Goal: Navigation & Orientation: Find specific page/section

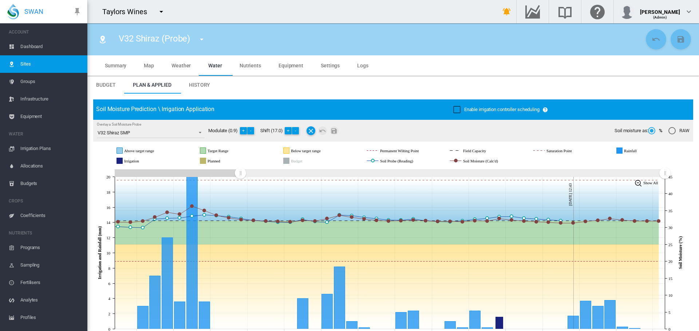
click at [202, 41] on md-icon "icon-menu-down" at bounding box center [201, 39] width 9 height 9
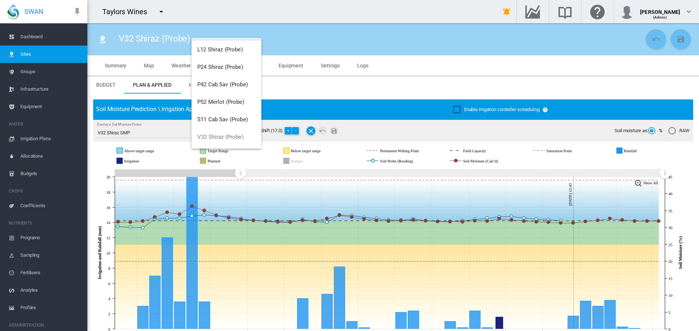
scroll to position [160, 0]
click at [158, 11] on md-backdrop at bounding box center [349, 165] width 699 height 331
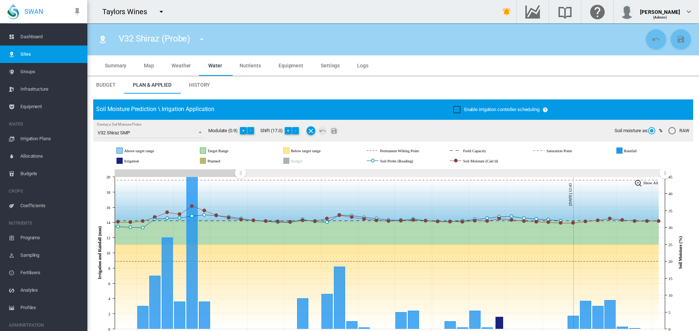
click at [160, 12] on md-icon "icon-menu-down" at bounding box center [161, 11] width 9 height 9
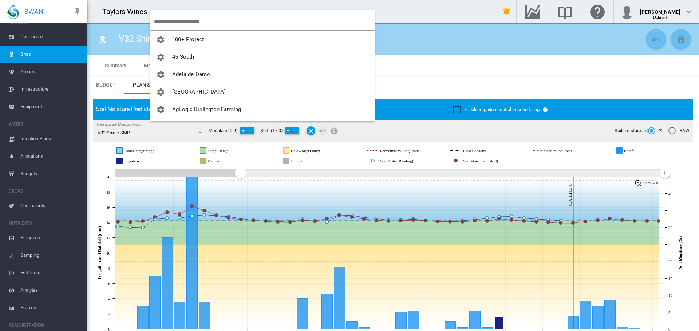
click at [169, 21] on input "search" at bounding box center [264, 21] width 221 height 17
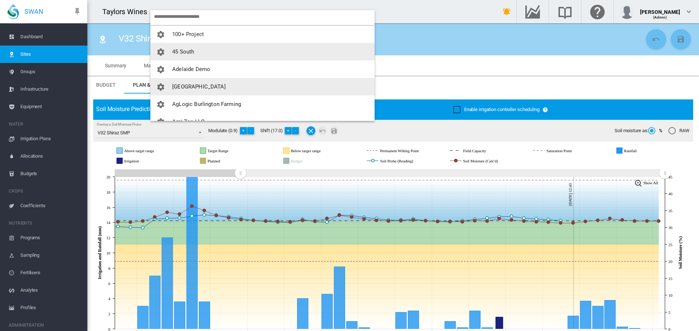
scroll to position [0, 0]
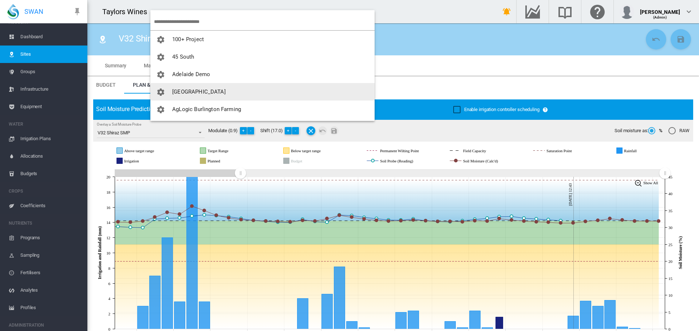
click at [201, 95] on span "[GEOGRAPHIC_DATA]" at bounding box center [199, 91] width 54 height 7
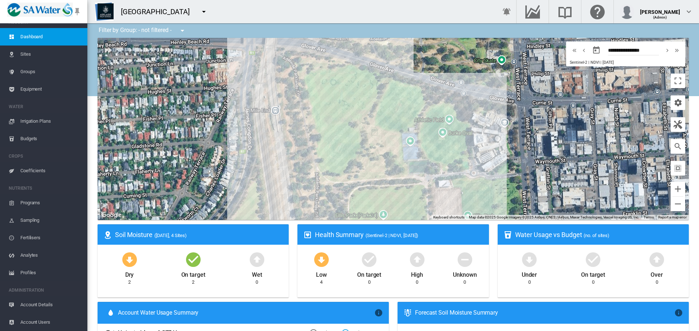
click at [29, 54] on span "Sites" at bounding box center [50, 53] width 61 height 17
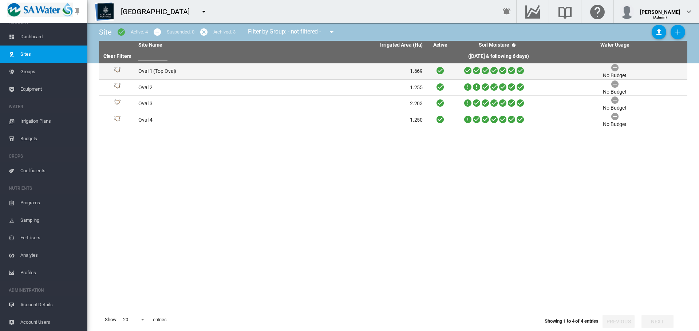
click at [154, 74] on td "Oval 1 (Top Oval)" at bounding box center [207, 71] width 145 height 16
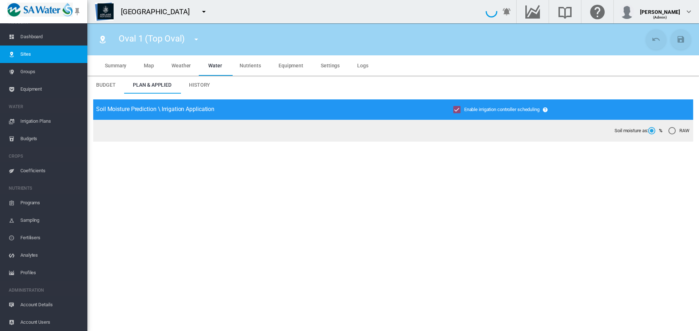
type input "*****"
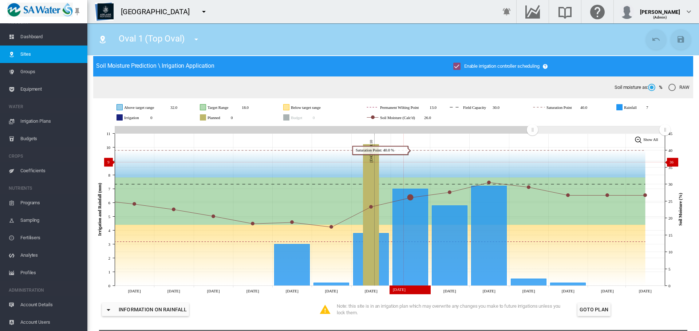
scroll to position [73, 0]
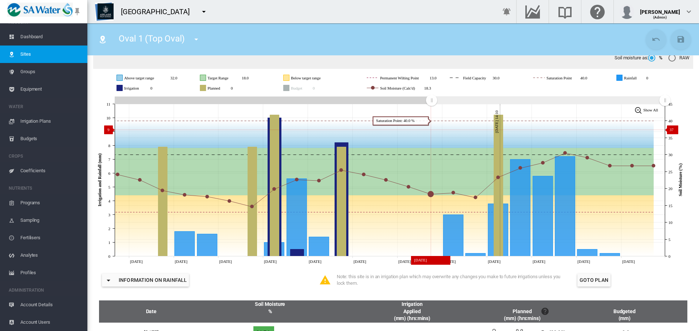
drag, startPoint x: 468, startPoint y: 112, endPoint x: 431, endPoint y: 130, distance: 40.5
click at [431, 130] on icon "JavaScript chart by amCharts [DATE] [DATE] Sep [DATE] Sep [DATE] Sep [DATE] Sep…" at bounding box center [390, 180] width 594 height 171
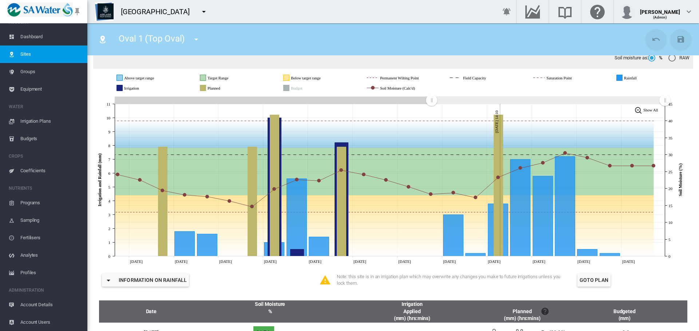
click at [204, 12] on md-icon "icon-menu-down" at bounding box center [203, 11] width 9 height 9
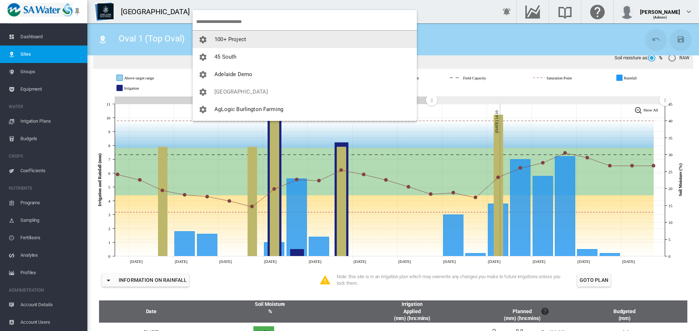
click at [219, 20] on input "search" at bounding box center [306, 21] width 221 height 17
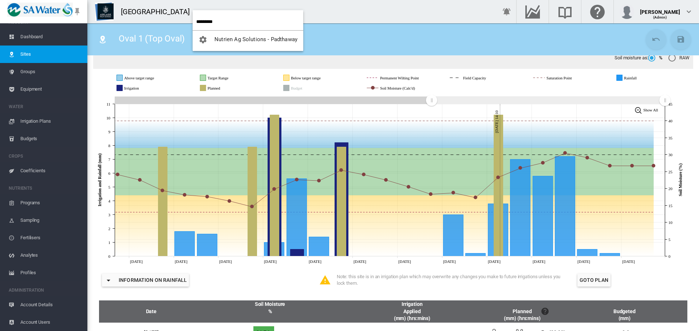
type input "*********"
click at [266, 41] on span "Nutrien Ag Solutions - Padthaway" at bounding box center [255, 39] width 83 height 7
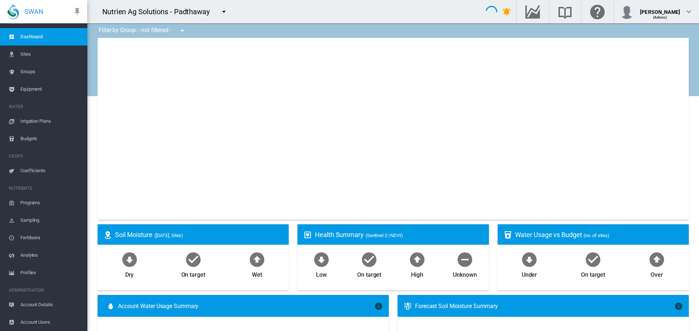
type input "**********"
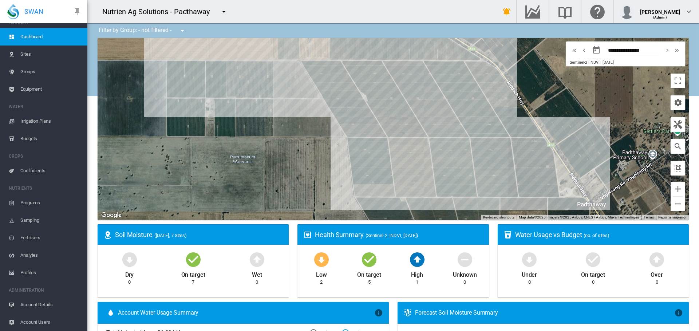
click at [27, 53] on span "Sites" at bounding box center [50, 53] width 61 height 17
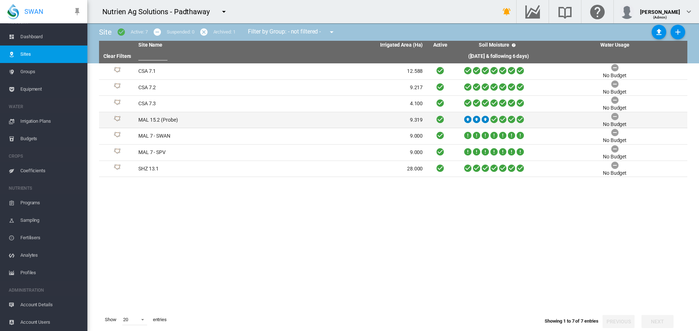
click at [143, 121] on td "MAL 15.2 (Probe)" at bounding box center [207, 120] width 145 height 16
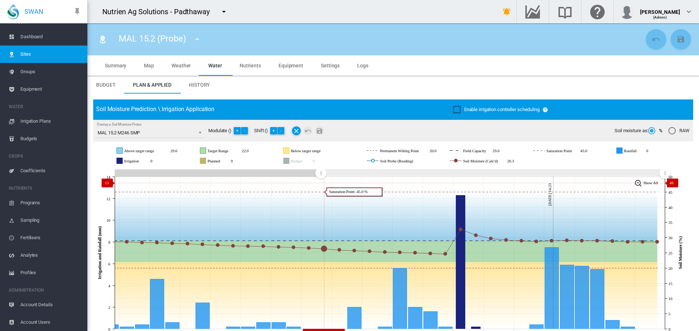
drag, startPoint x: 532, startPoint y: 174, endPoint x: 321, endPoint y: 183, distance: 212.0
click at [321, 183] on icon "JavaScript chart by amCharts [DATE] [DATE] Sep [DATE] Sep [DATE] Sep [DATE] Sep…" at bounding box center [390, 252] width 594 height 171
click at [23, 57] on span "Sites" at bounding box center [50, 53] width 61 height 17
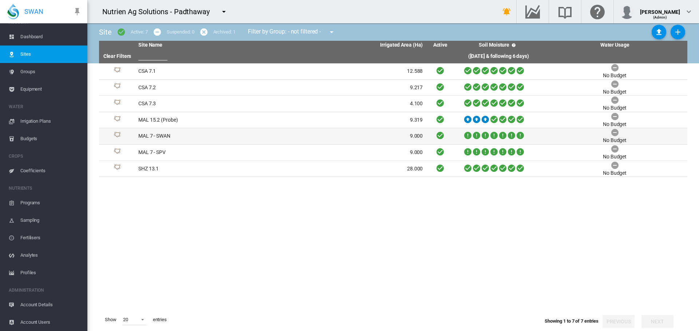
click at [145, 135] on td "MAL 7 - SWAN" at bounding box center [207, 136] width 145 height 16
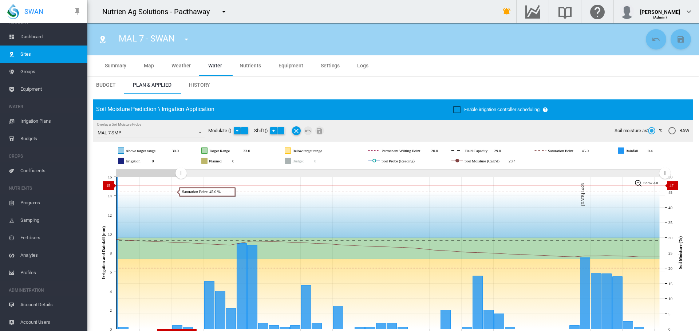
drag, startPoint x: 532, startPoint y: 173, endPoint x: 181, endPoint y: 185, distance: 351.5
click at [181, 185] on icon "JavaScript chart by amCharts [DATE] [DATE] Aug [DATE] Aug [DATE] [DATE] Sep [DA…" at bounding box center [390, 252] width 594 height 171
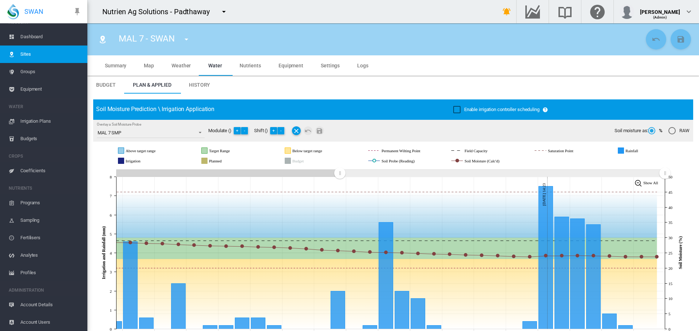
drag, startPoint x: 181, startPoint y: 171, endPoint x: 340, endPoint y: 173, distance: 158.3
click at [340, 173] on rect "Zoom chart using cursor arrows" at bounding box center [340, 173] width 9 height 7
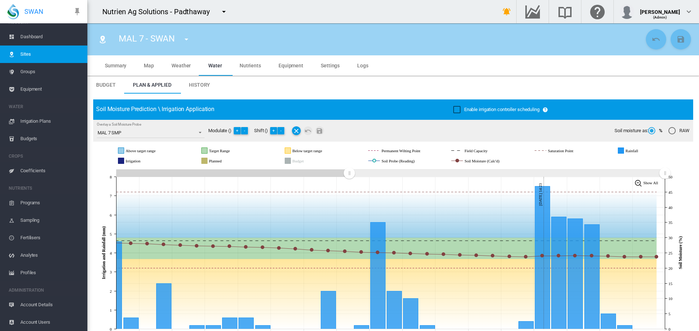
drag, startPoint x: 340, startPoint y: 173, endPoint x: 349, endPoint y: 173, distance: 9.5
click at [349, 173] on rect "Zoom chart using cursor arrows" at bounding box center [349, 173] width 9 height 7
